Goal: Transaction & Acquisition: Purchase product/service

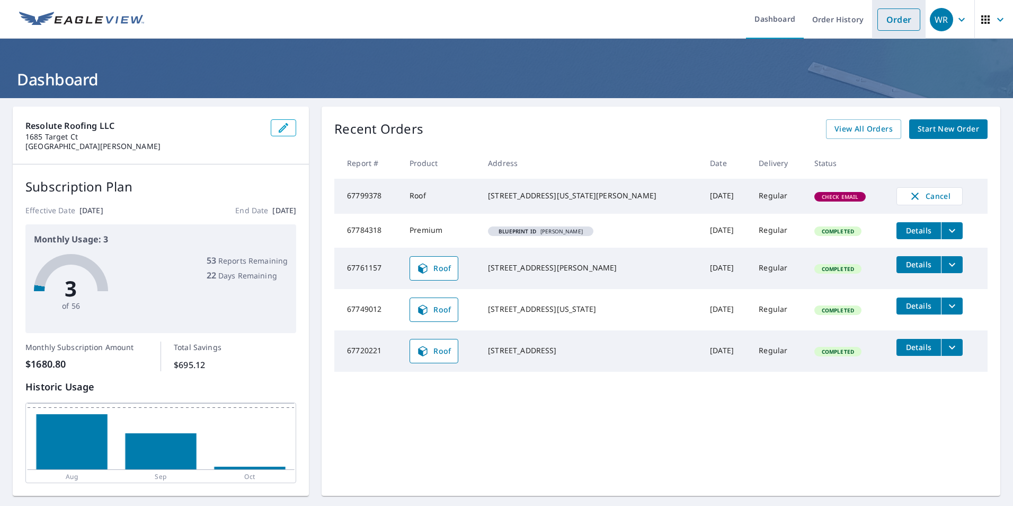
click at [898, 25] on link "Order" at bounding box center [899, 19] width 43 height 22
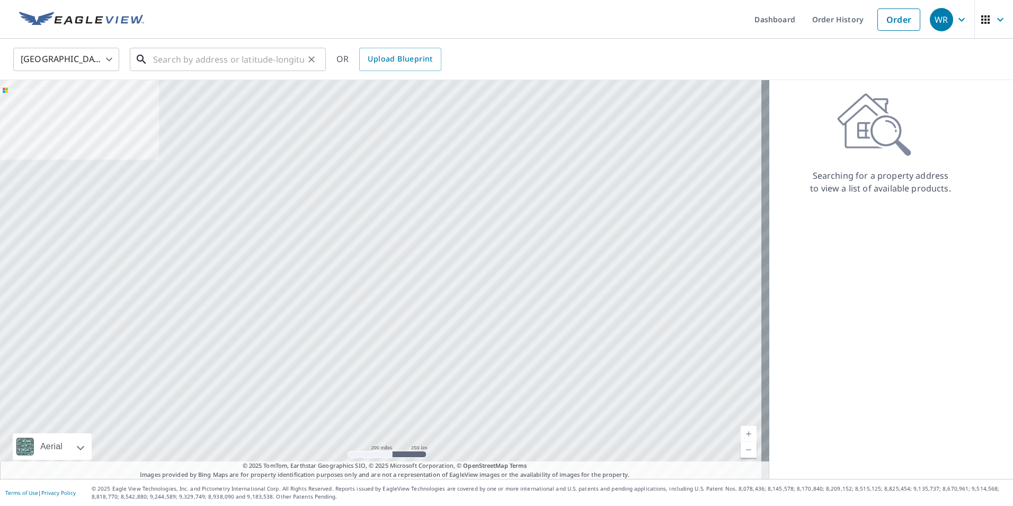
click at [260, 61] on input "text" at bounding box center [228, 60] width 151 height 30
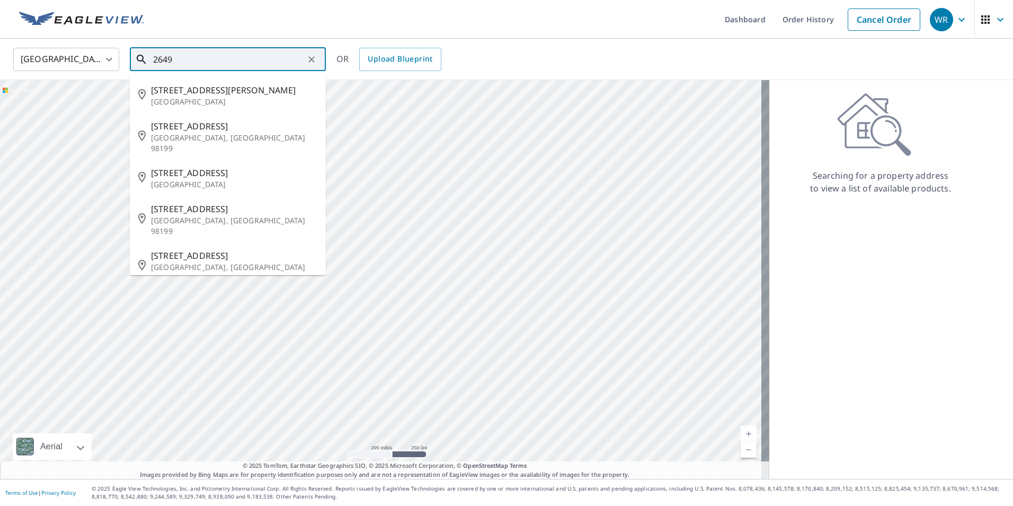
click at [260, 61] on input "2649" at bounding box center [228, 60] width 151 height 30
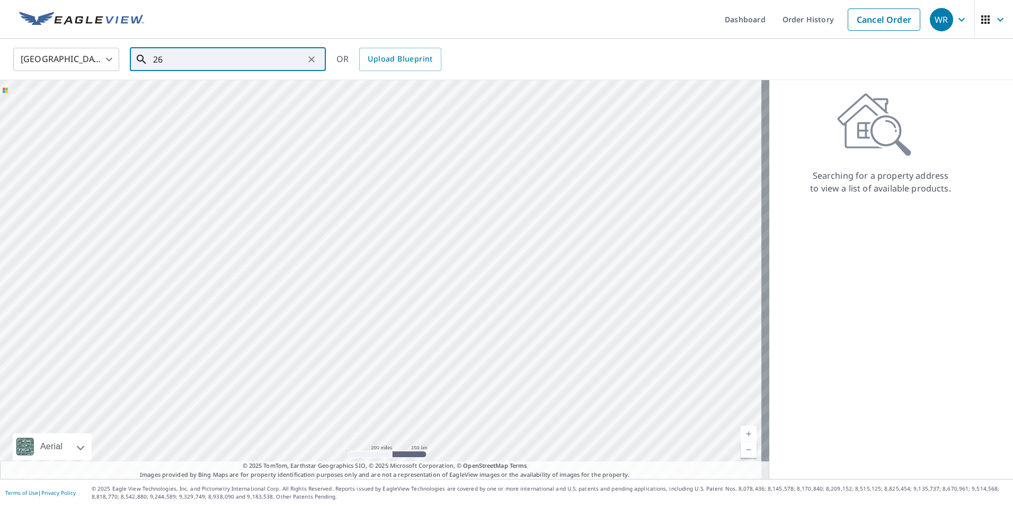
type input "2"
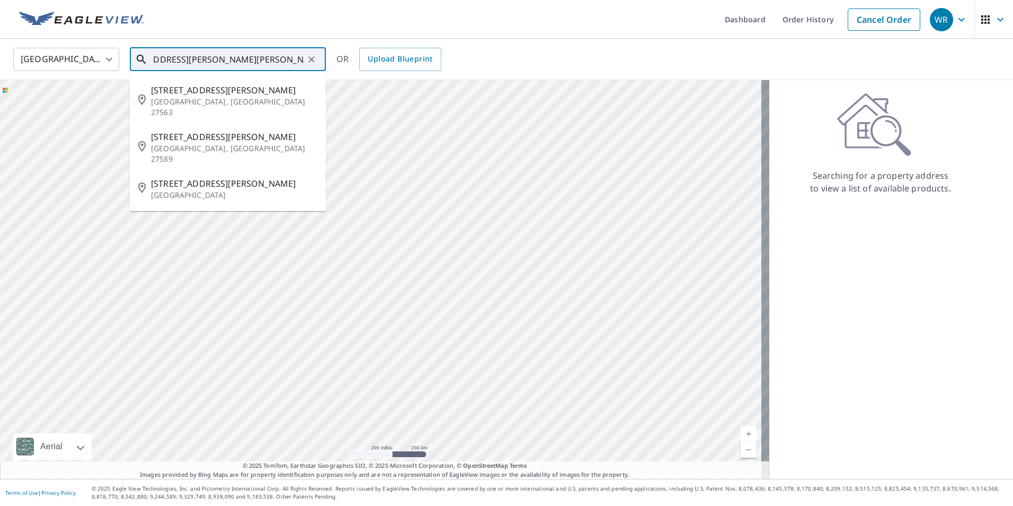
scroll to position [0, 46]
type input "[STREET_ADDRESS][PERSON_NAME][PERSON_NAME]"
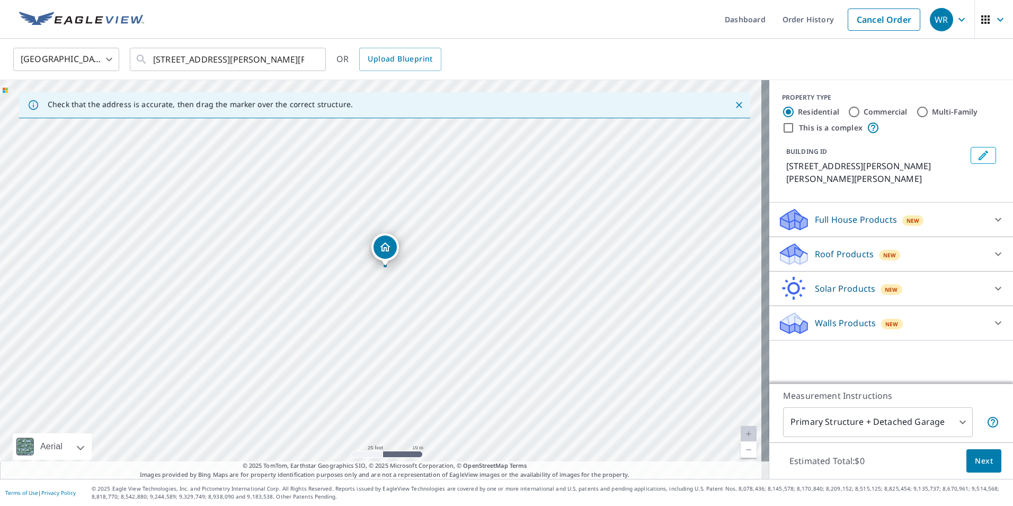
click at [929, 255] on div "Roof Products New" at bounding box center [882, 254] width 208 height 25
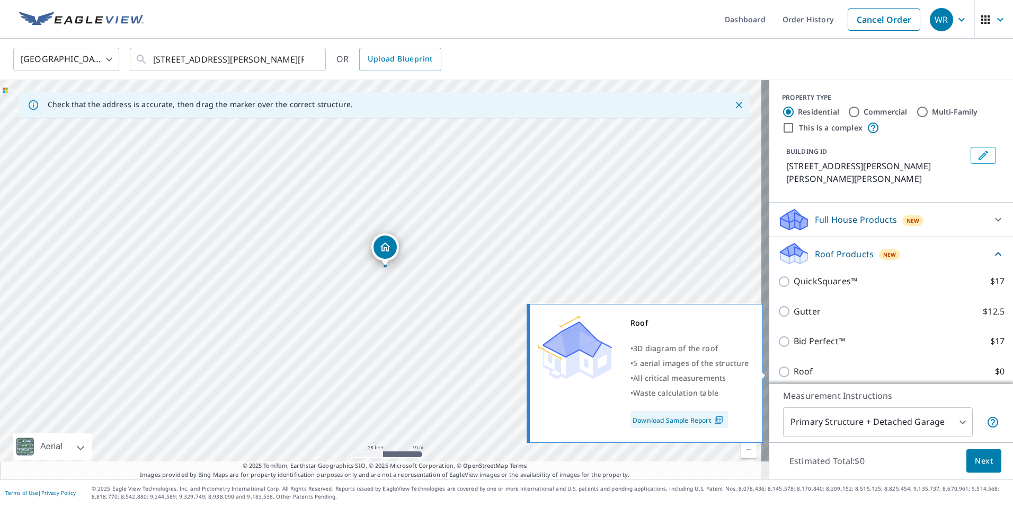
click at [780, 373] on input "Roof $0" at bounding box center [786, 371] width 16 height 13
checkbox input "true"
type input "3"
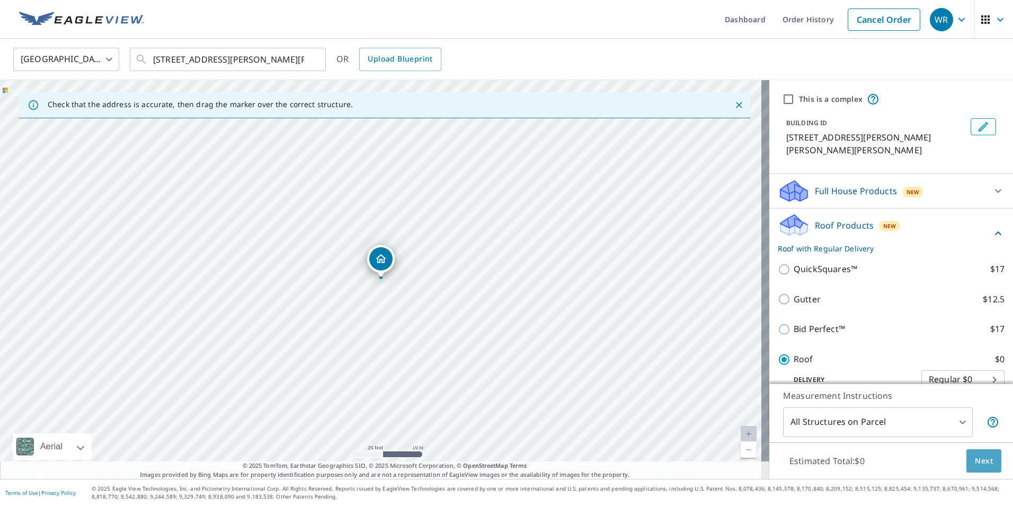
click at [977, 458] on span "Next" at bounding box center [984, 460] width 18 height 13
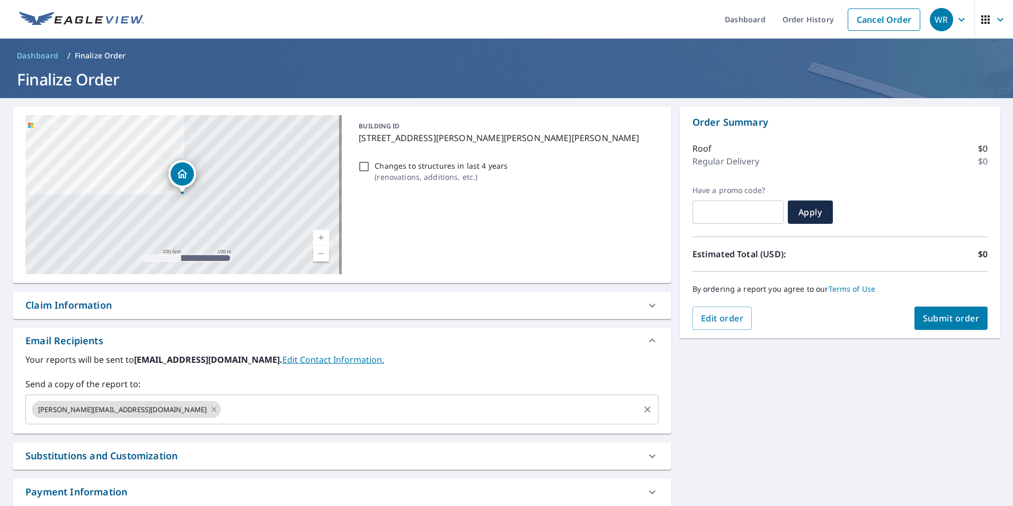
click at [213, 419] on div "[PERSON_NAME][EMAIL_ADDRESS][DOMAIN_NAME] ​" at bounding box center [341, 409] width 633 height 30
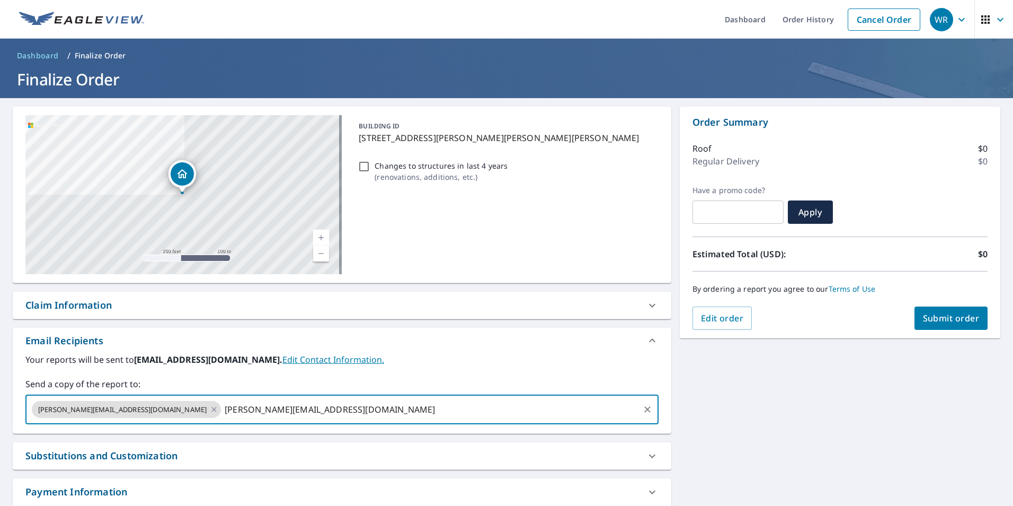
type input "[PERSON_NAME][EMAIL_ADDRESS][DOMAIN_NAME]"
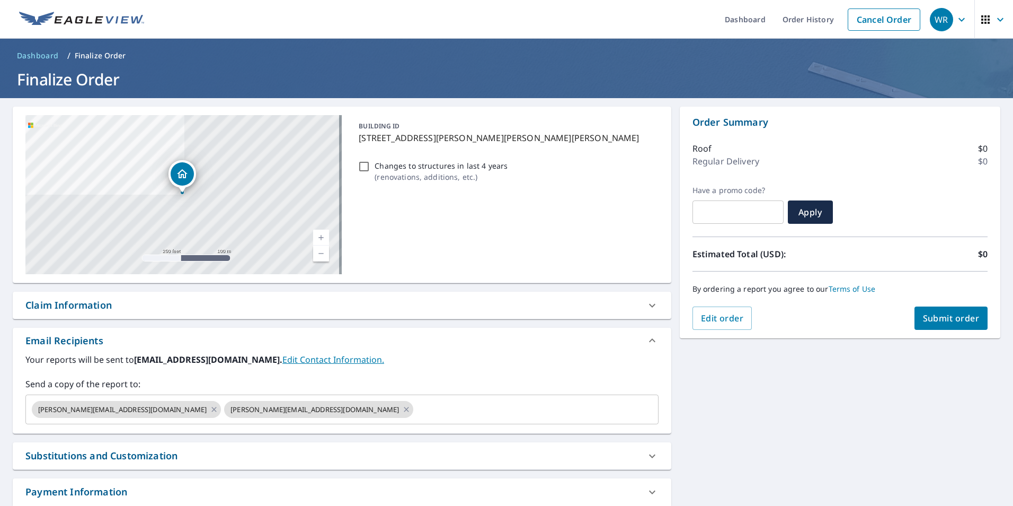
click at [806, 418] on div "[STREET_ADDRESS][PERSON_NAME][PERSON_NAME][PERSON_NAME] Aerial Road A standard …" at bounding box center [506, 322] width 1013 height 449
click at [947, 321] on span "Submit order" at bounding box center [951, 318] width 57 height 12
